Goal: Find specific page/section: Find specific page/section

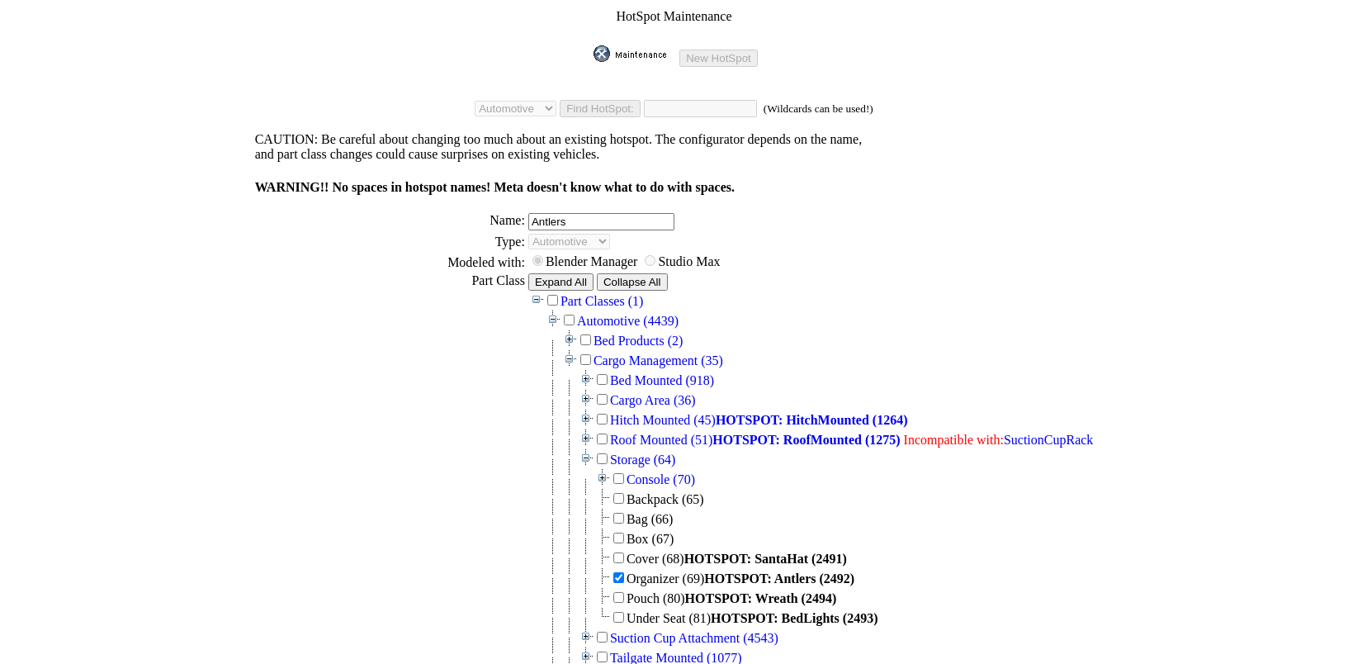
click at [636, 46] on img at bounding box center [635, 53] width 83 height 17
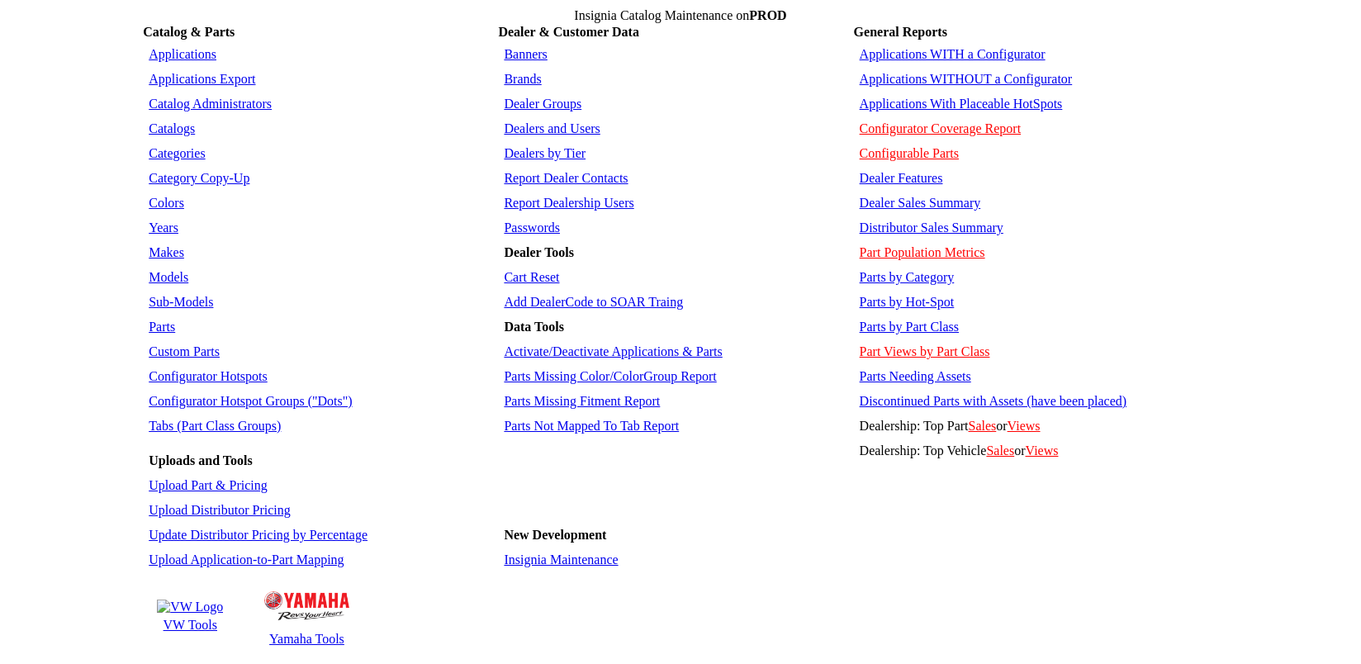
click at [230, 394] on link "Configurator Hotspot Groups ("Dots")" at bounding box center [250, 401] width 203 height 14
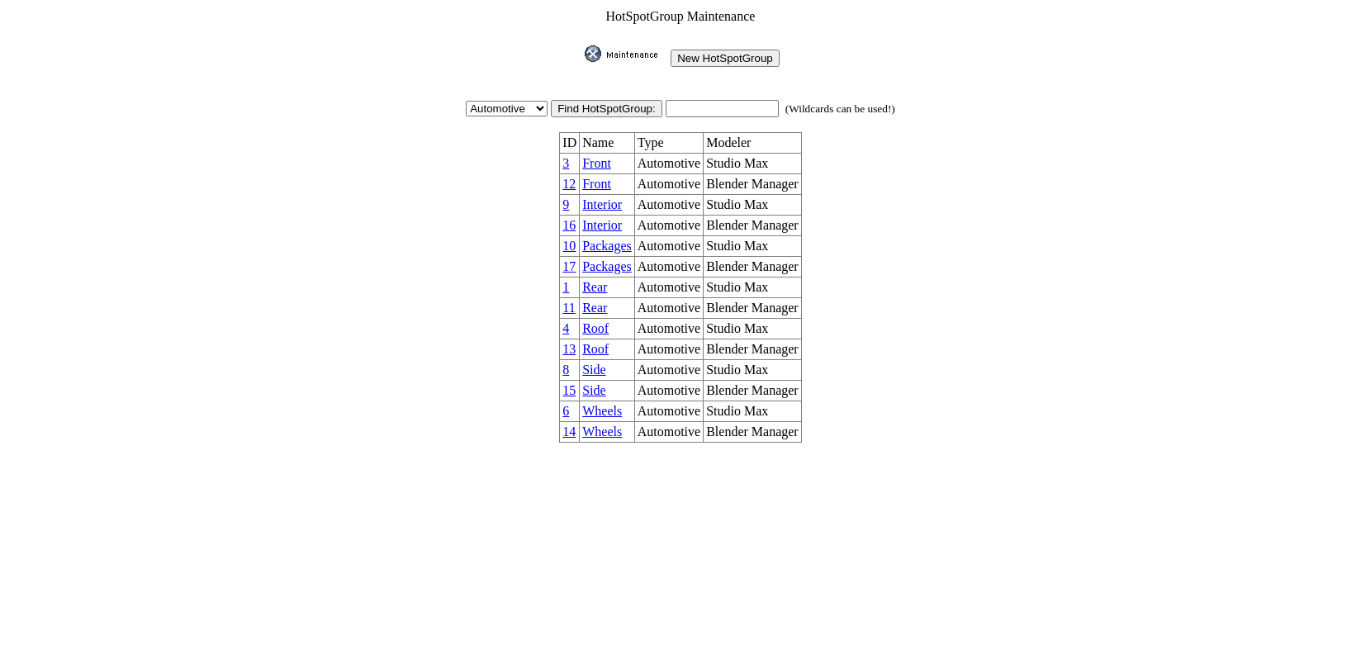
click at [613, 52] on img at bounding box center [625, 53] width 83 height 17
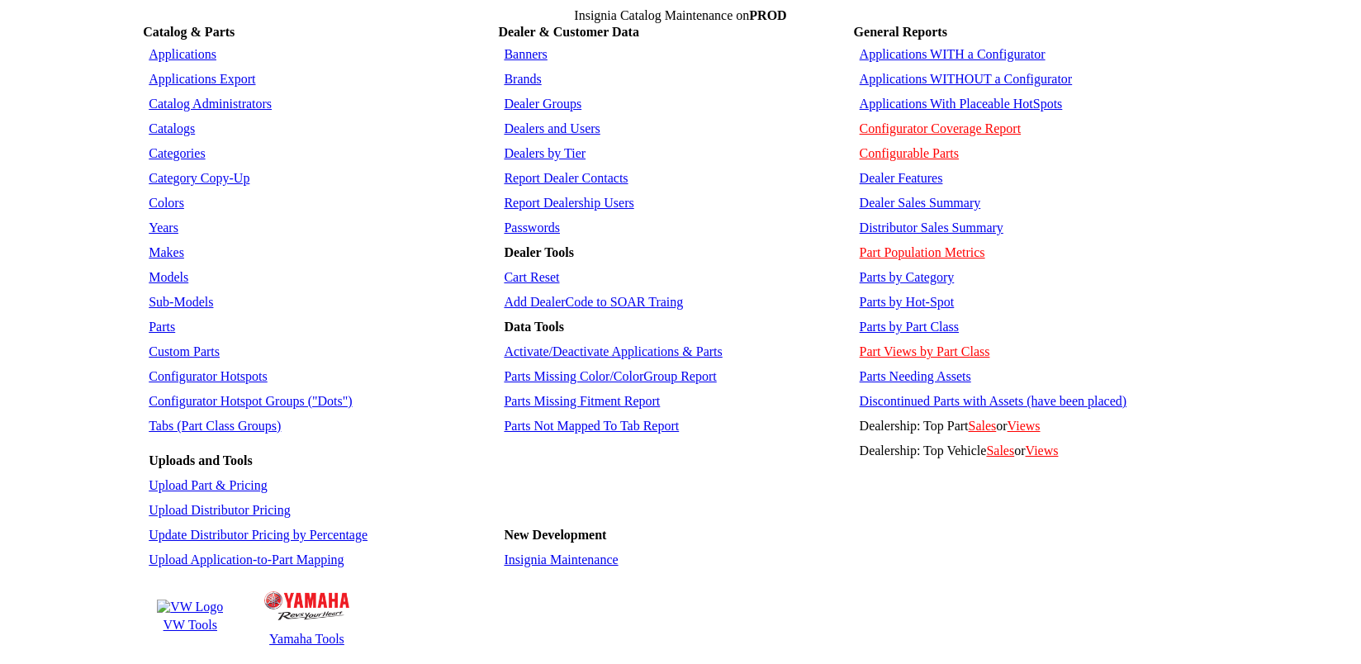
click at [211, 369] on link "Configurator Hotspots" at bounding box center [208, 376] width 119 height 14
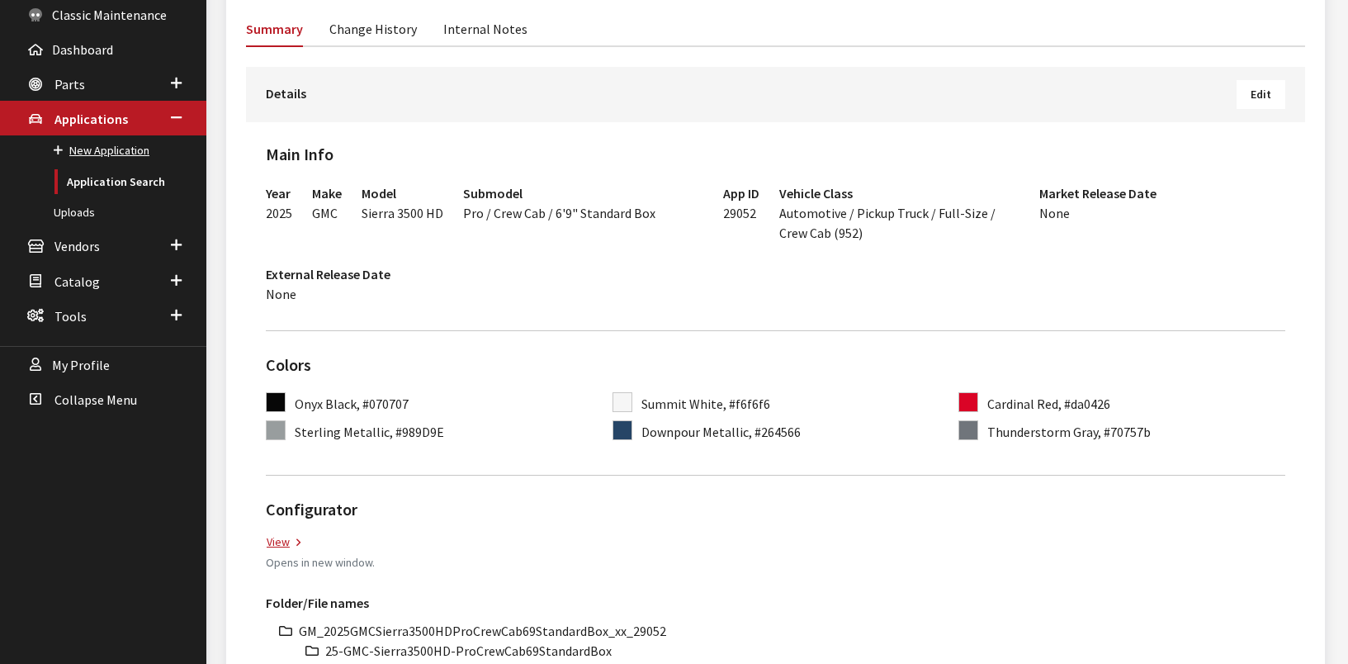
scroll to position [242, 0]
click at [75, 84] on span "Parts" at bounding box center [69, 85] width 31 height 17
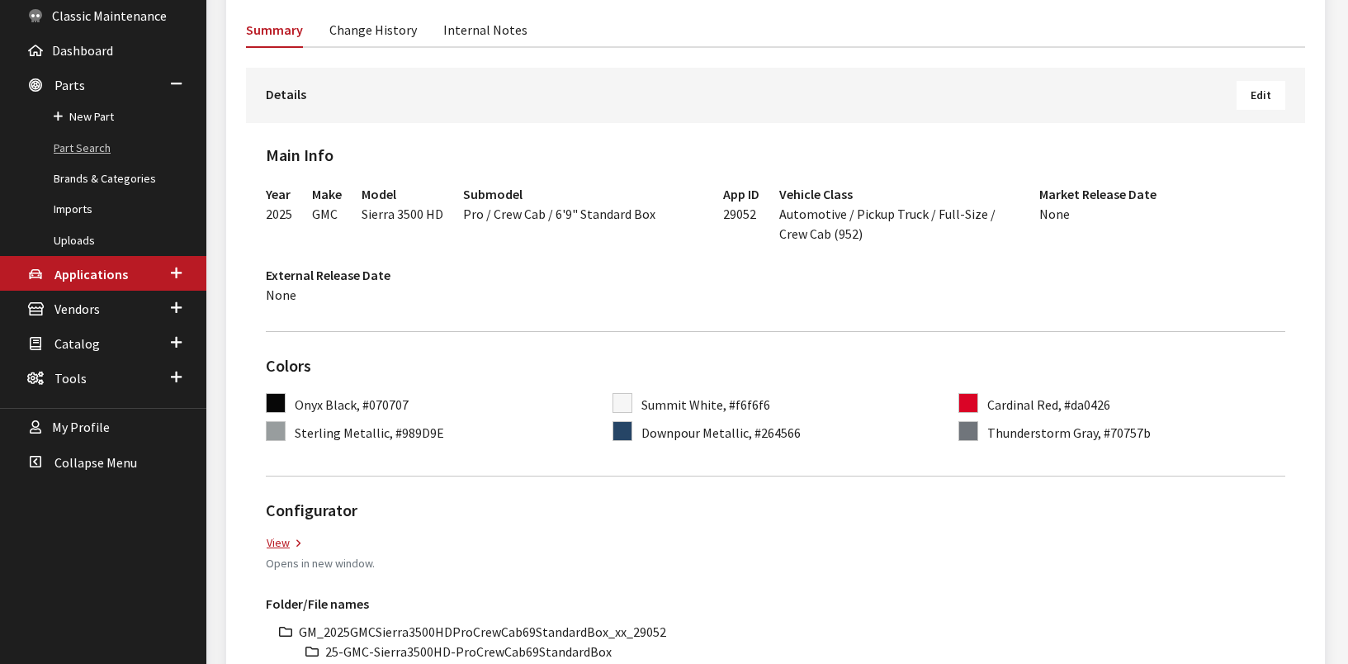
click at [78, 147] on link "Part Search" at bounding box center [103, 148] width 206 height 31
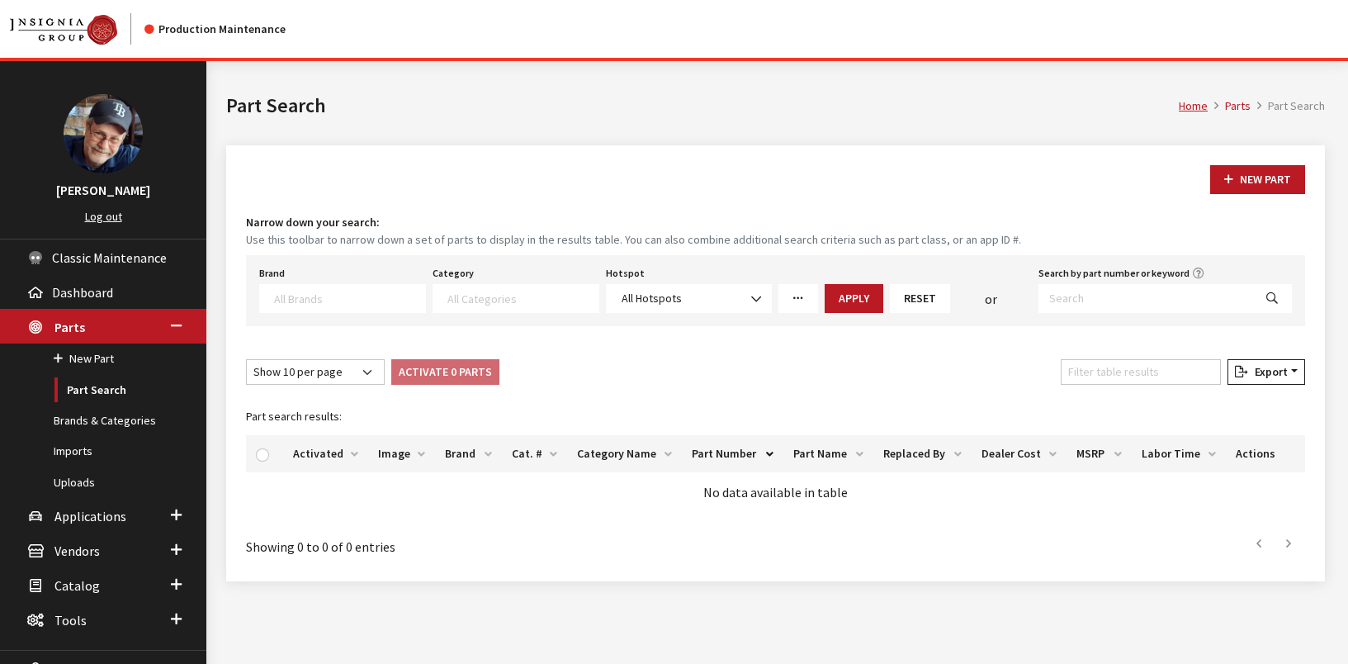
select select
click at [331, 291] on textarea "Search" at bounding box center [349, 298] width 151 height 15
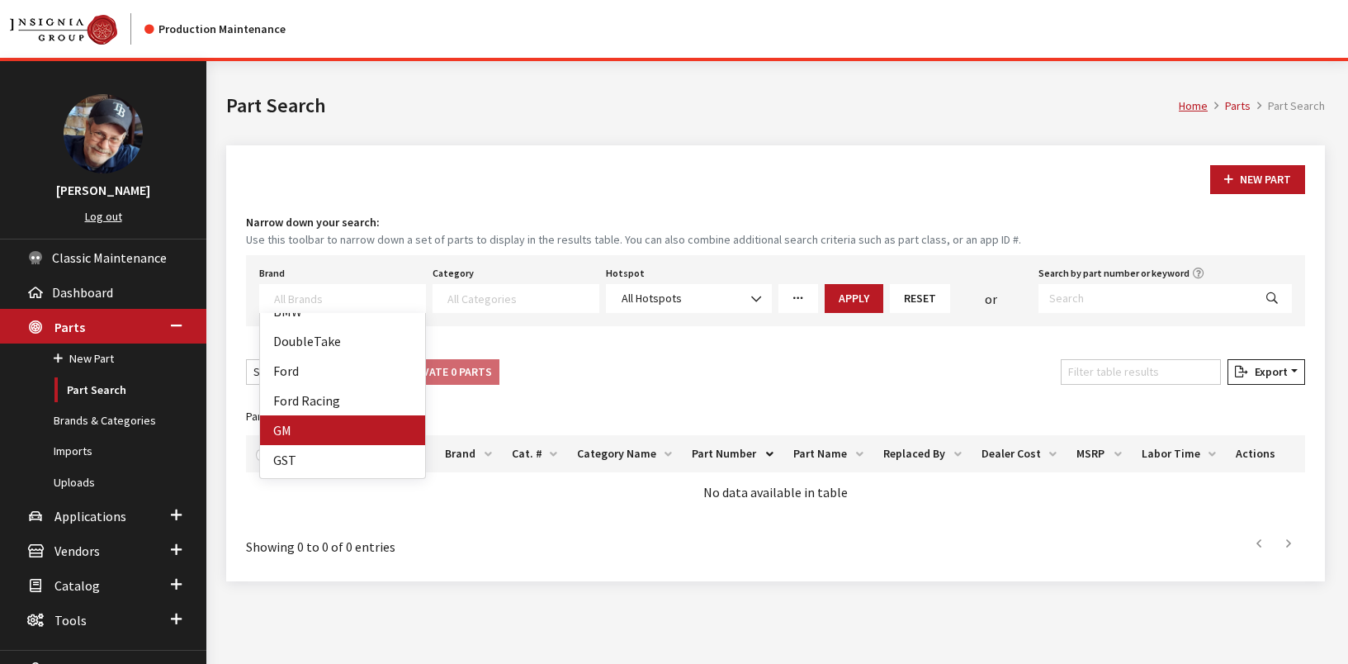
select select "1"
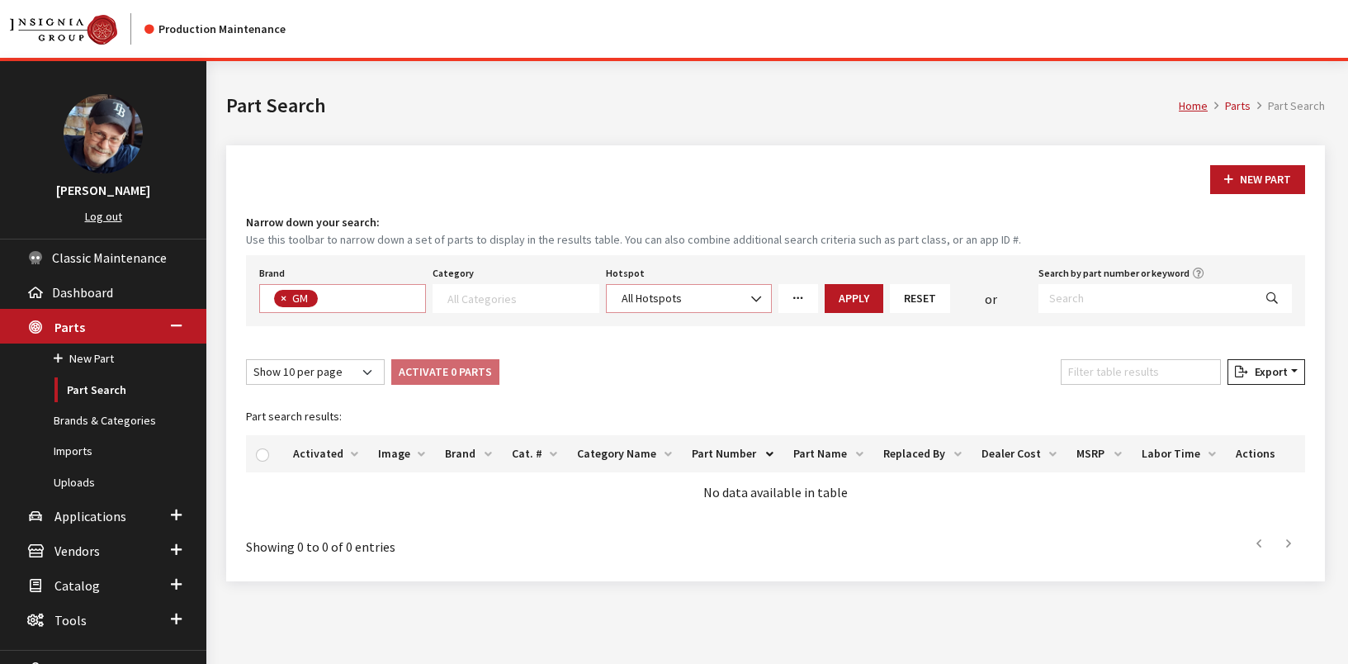
click at [751, 291] on b at bounding box center [751, 291] width 0 height 0
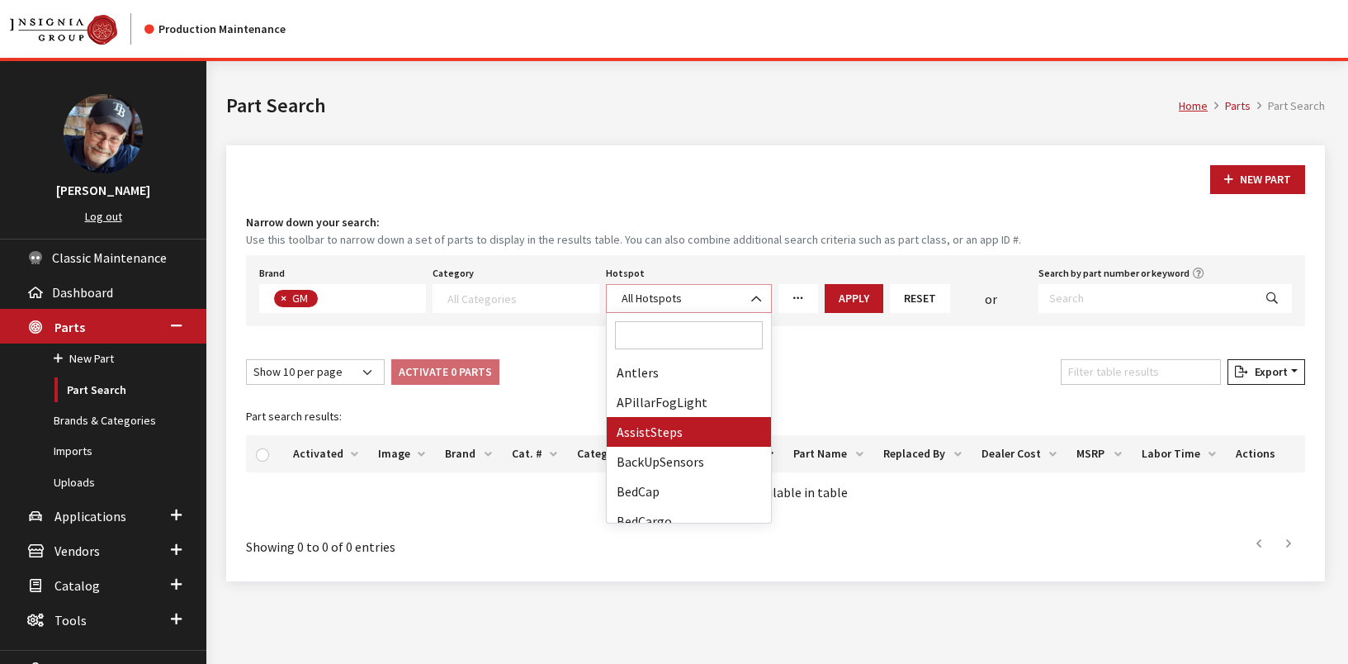
select select "151"
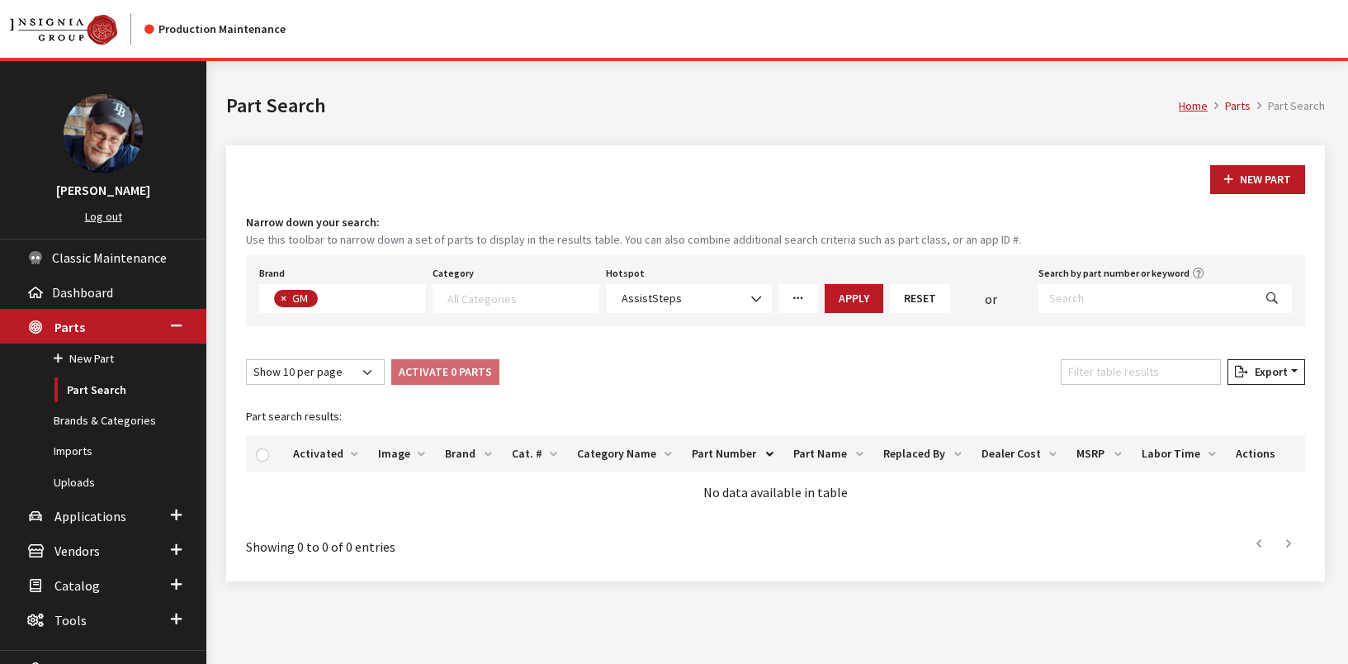
click at [851, 300] on button "Apply" at bounding box center [854, 298] width 59 height 29
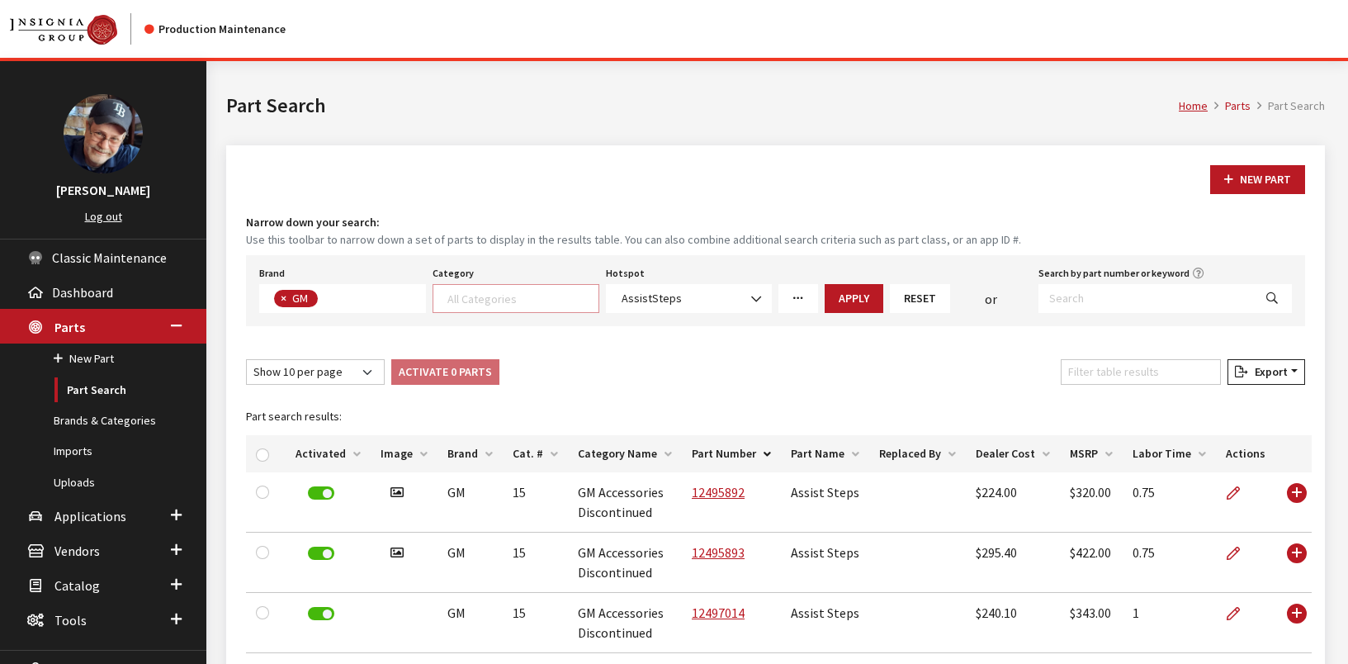
click at [526, 293] on textarea "Search" at bounding box center [522, 298] width 151 height 15
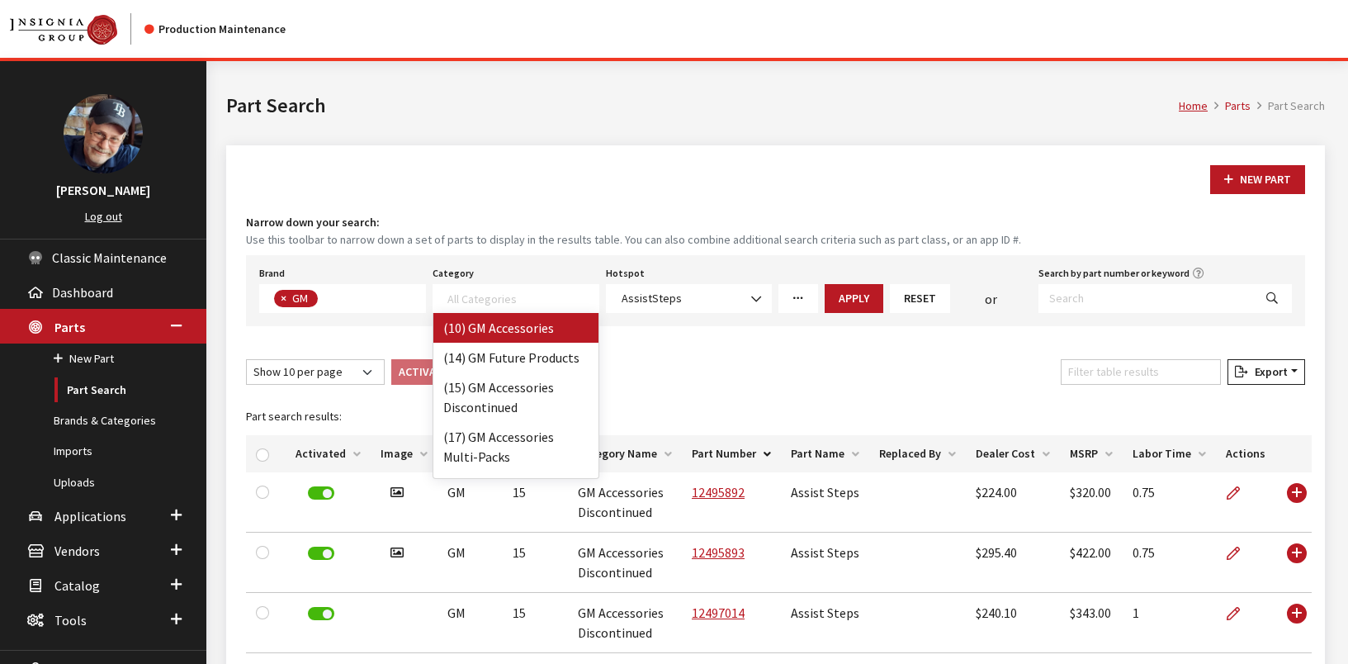
select select "5"
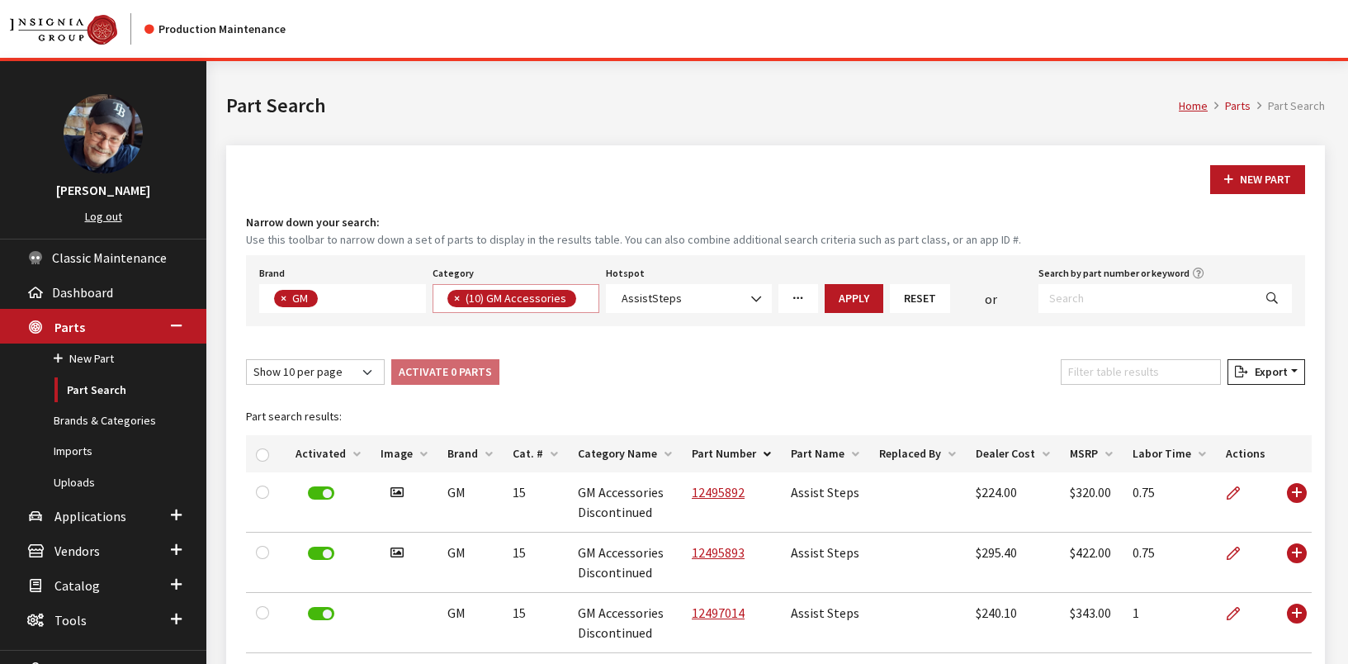
click at [859, 296] on button "Apply" at bounding box center [854, 298] width 59 height 29
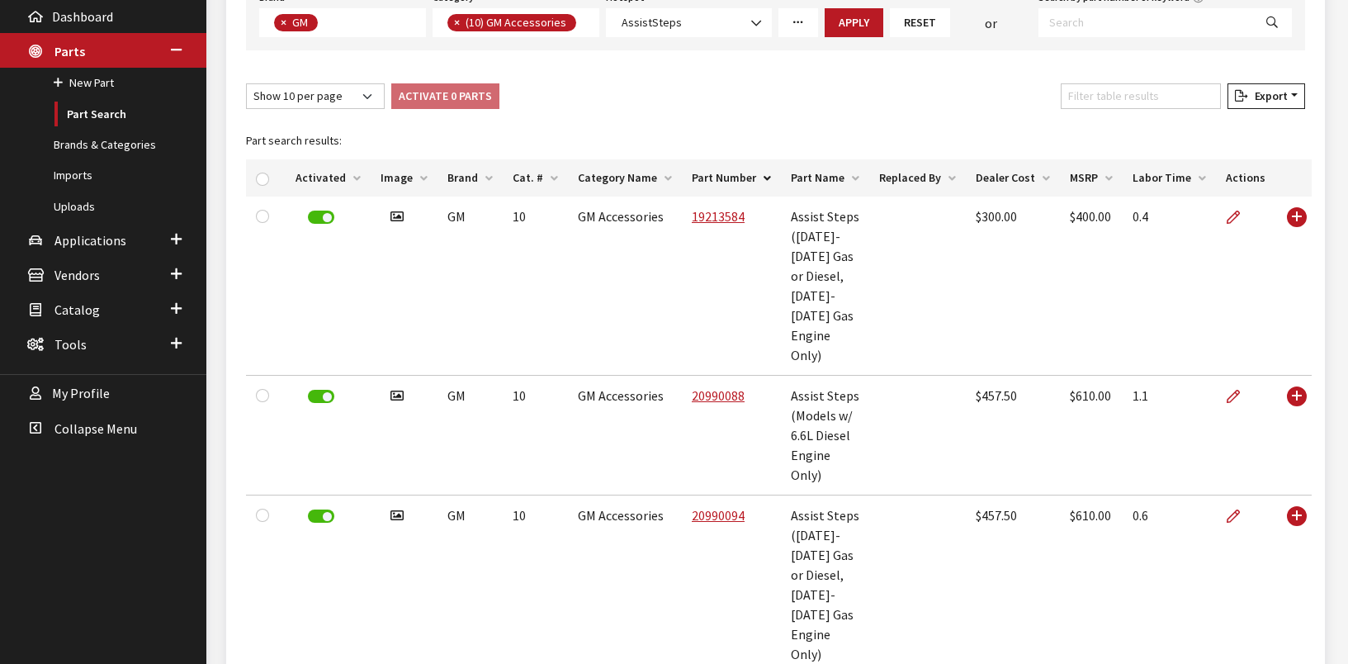
scroll to position [275, 0]
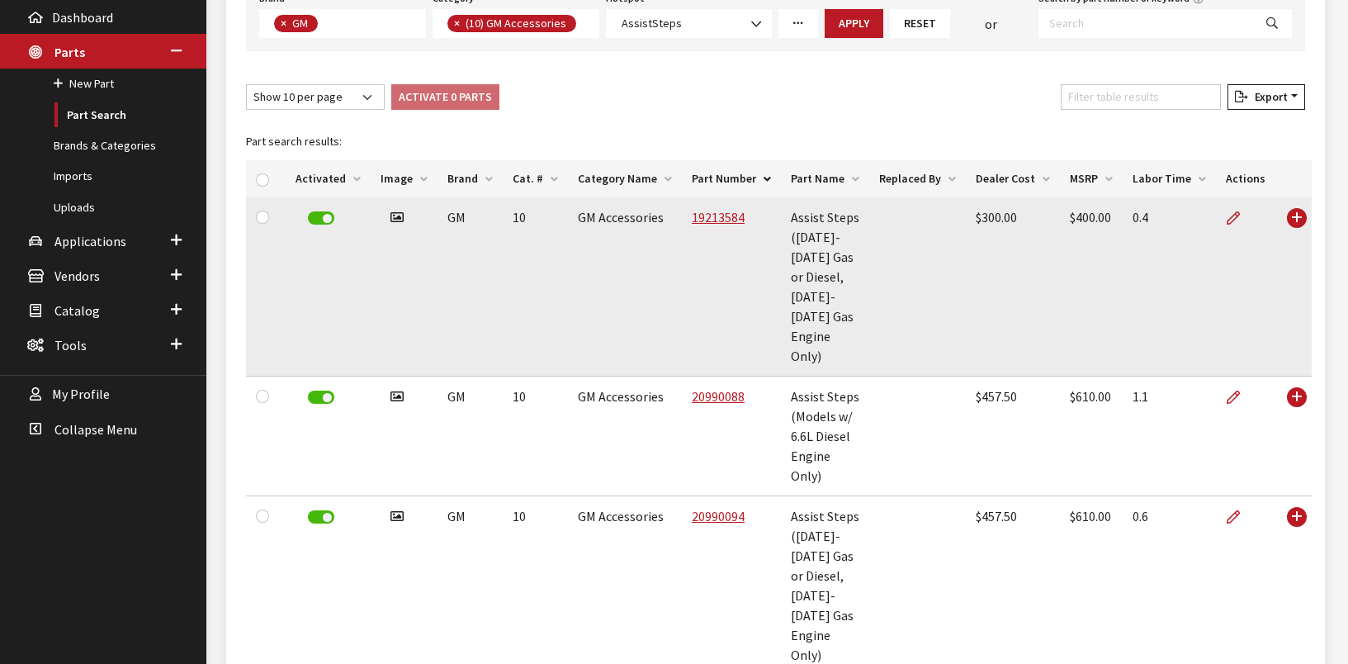
click at [1294, 216] on td "Use Enter key to show more/less" at bounding box center [1293, 286] width 36 height 179
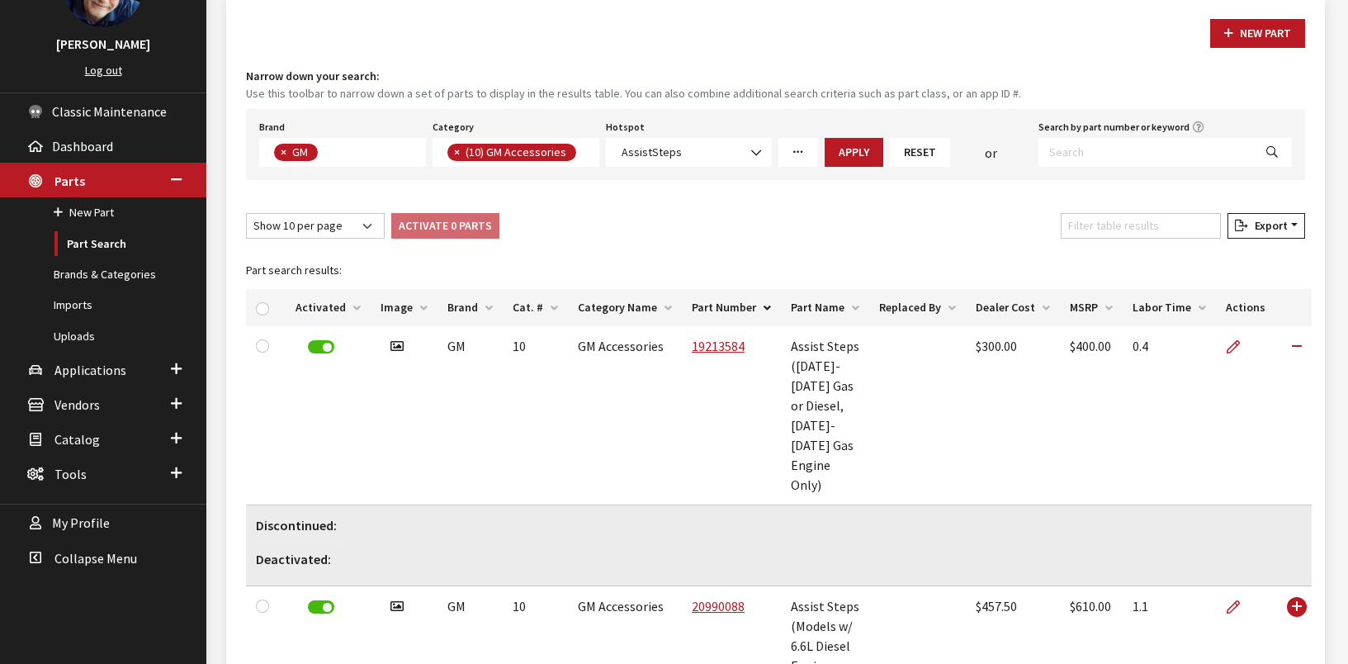
scroll to position [139, 0]
